Goal: Navigation & Orientation: Go to known website

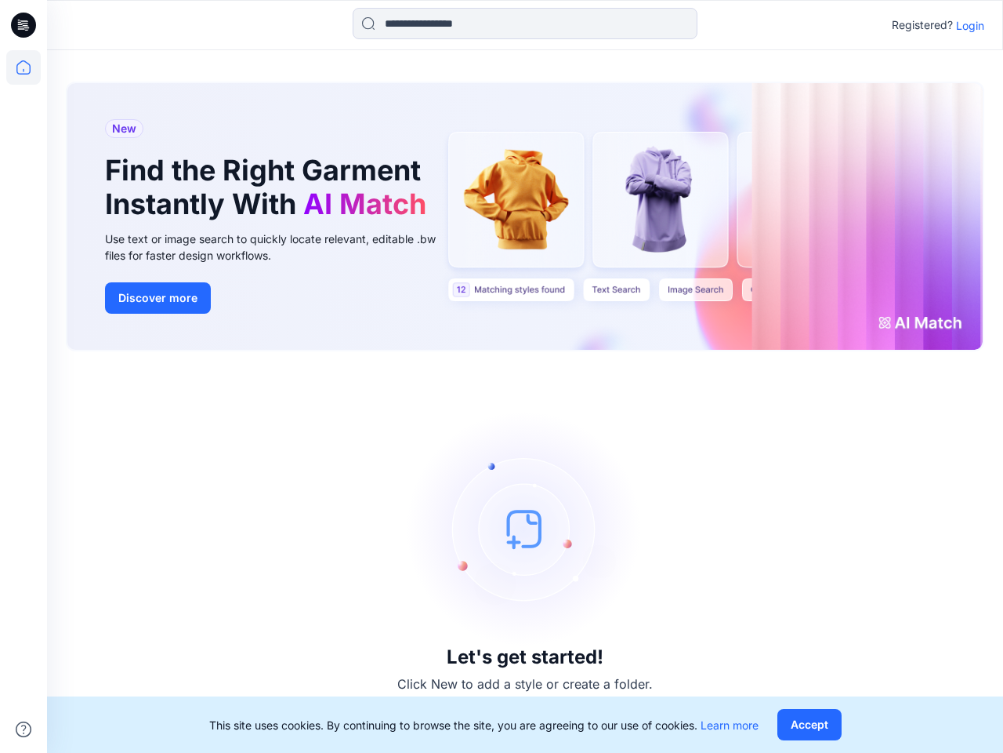
click at [502, 376] on div "Let's get started! Click New to add a style or create a folder." at bounding box center [525, 552] width 919 height 364
click at [24, 25] on icon at bounding box center [26, 25] width 6 height 1
click at [24, 67] on icon at bounding box center [23, 67] width 34 height 34
click at [24, 729] on icon at bounding box center [24, 729] width 16 height 16
click at [525, 24] on input at bounding box center [525, 23] width 345 height 31
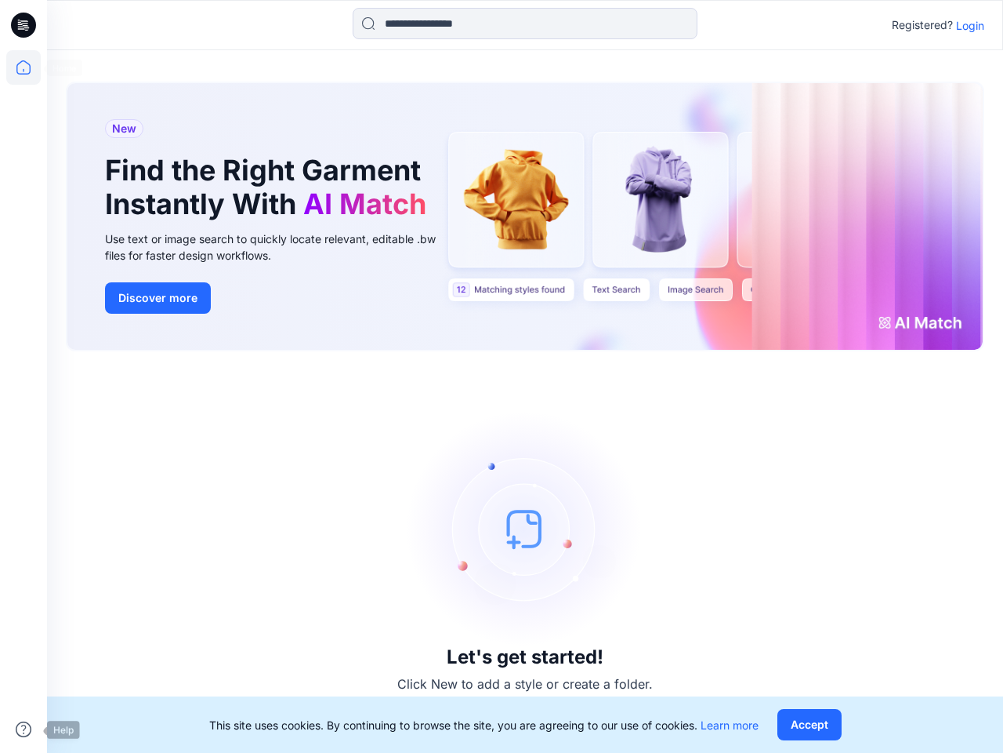
click at [971, 25] on p "Login" at bounding box center [970, 25] width 28 height 16
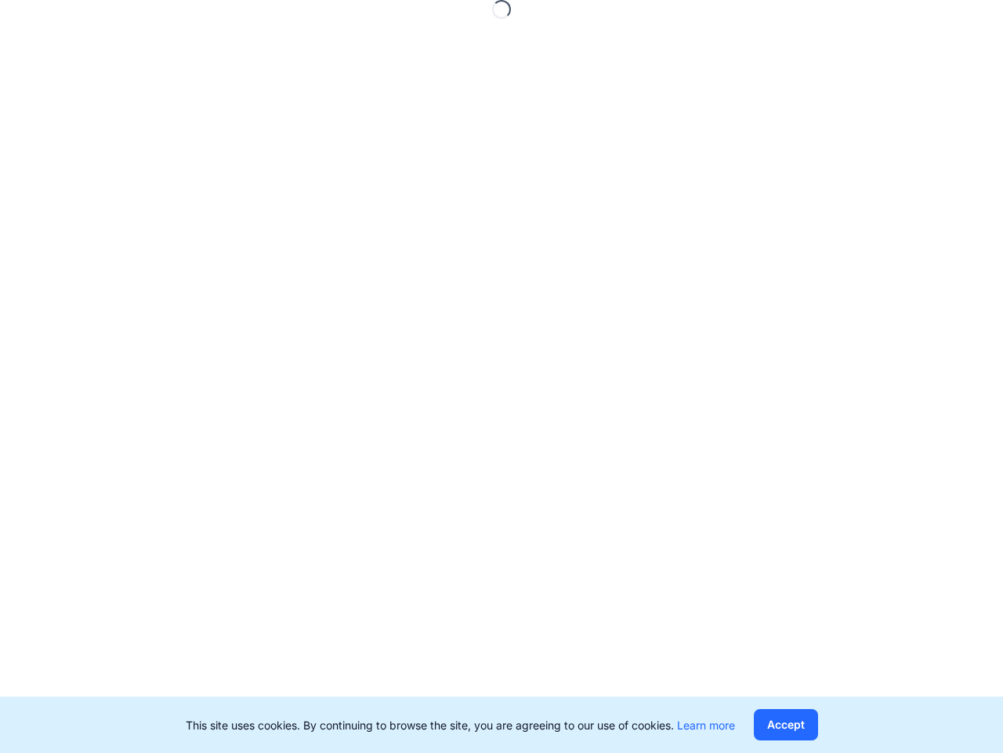
click at [809, 724] on button "Accept" at bounding box center [786, 724] width 64 height 31
